Goal: Information Seeking & Learning: Check status

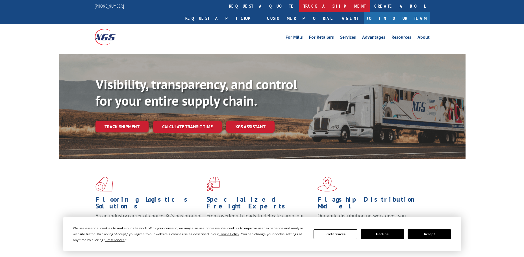
click at [299, 4] on link "track a shipment" at bounding box center [334, 6] width 71 height 12
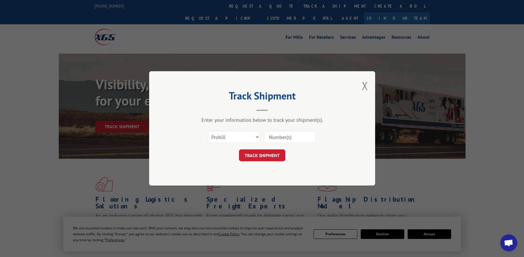
click at [272, 136] on input at bounding box center [290, 137] width 52 height 12
drag, startPoint x: 237, startPoint y: 138, endPoint x: 235, endPoint y: 141, distance: 3.5
click at [237, 138] on select "Select category... Probill BOL PO" at bounding box center [234, 137] width 52 height 12
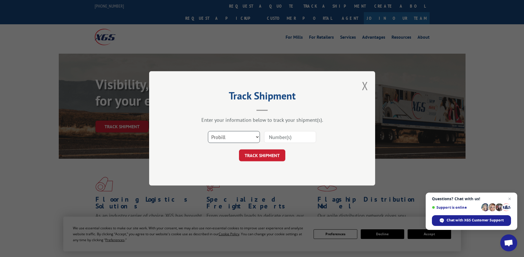
select select "po"
click at [208, 131] on select "Select category... Probill BOL PO" at bounding box center [234, 137] width 52 height 12
paste input "17538043"
type input "17538043"
click at [266, 156] on button "TRACK SHIPMENT" at bounding box center [262, 156] width 46 height 12
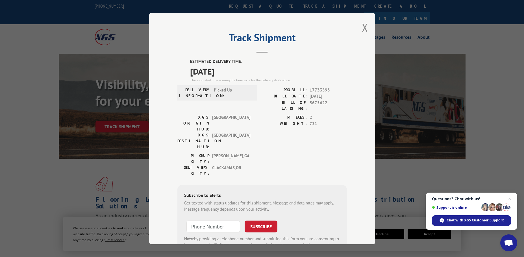
click at [320, 89] on span "17733593" at bounding box center [328, 90] width 37 height 6
copy span "17733593"
